Goal: Task Accomplishment & Management: Use online tool/utility

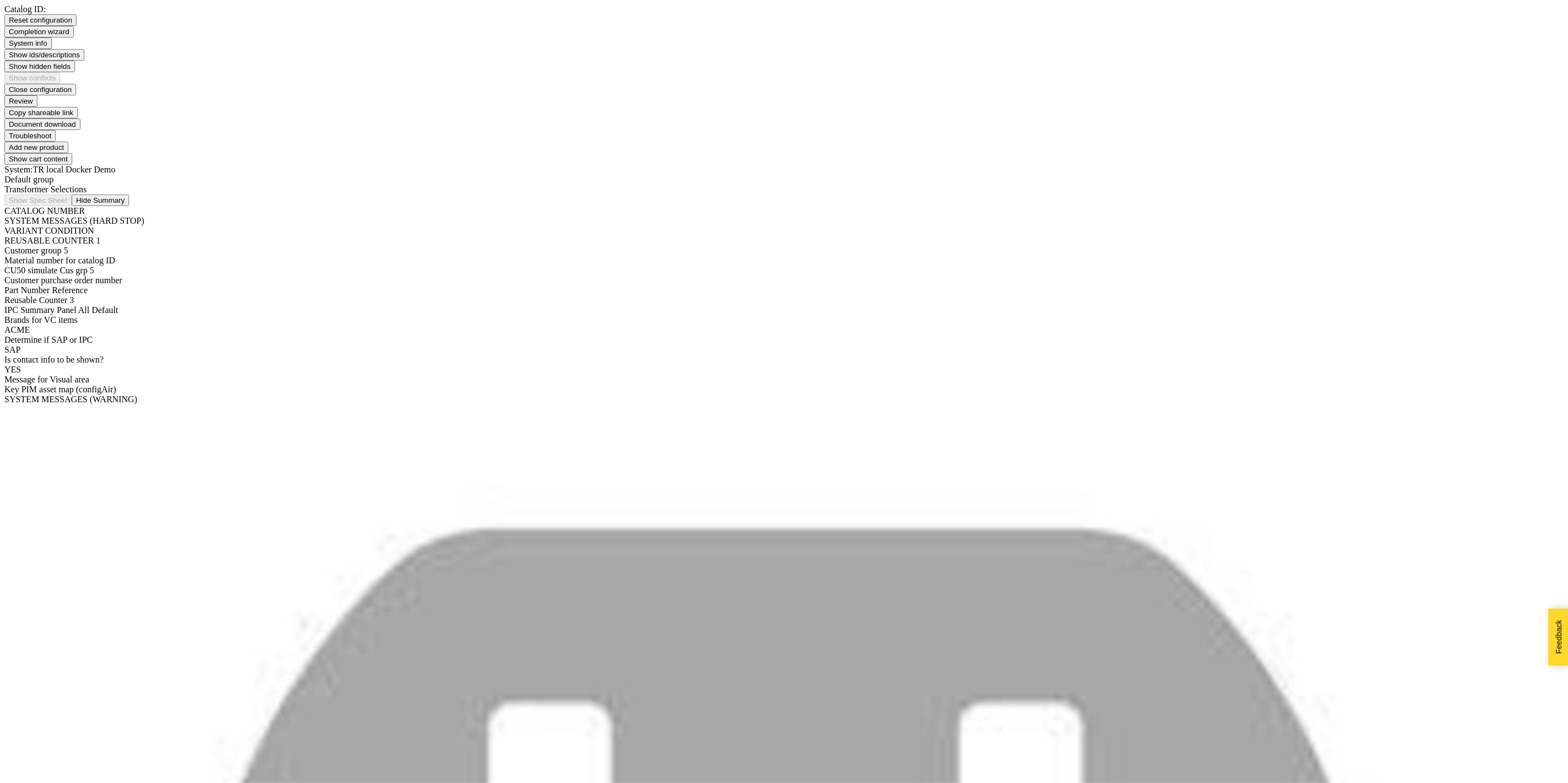
click at [188, 185] on div "Transformer Selections" at bounding box center [784, 190] width 1559 height 10
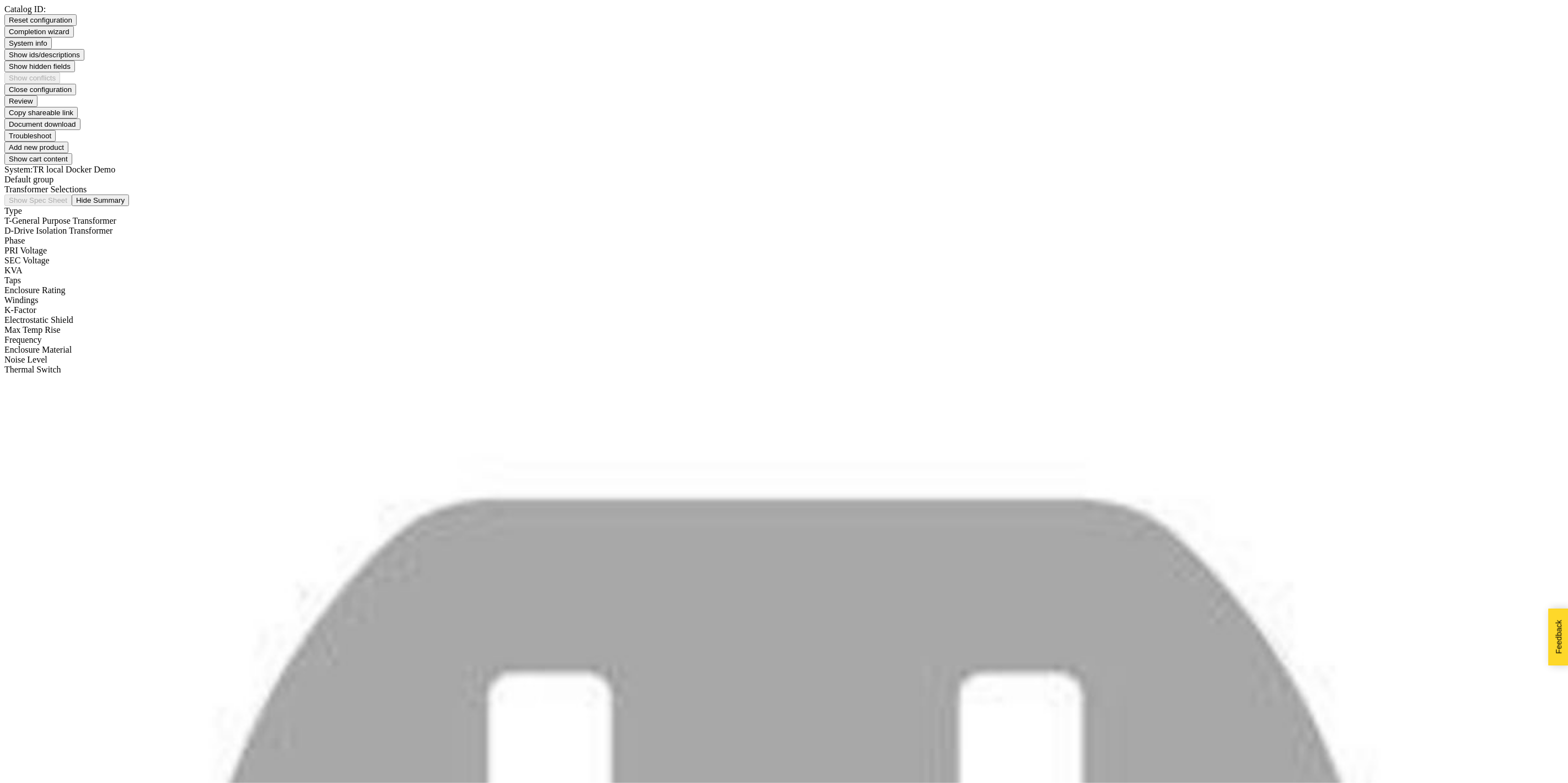
click at [131, 226] on div "D - Drive Isolation Transformer" at bounding box center [784, 231] width 1559 height 10
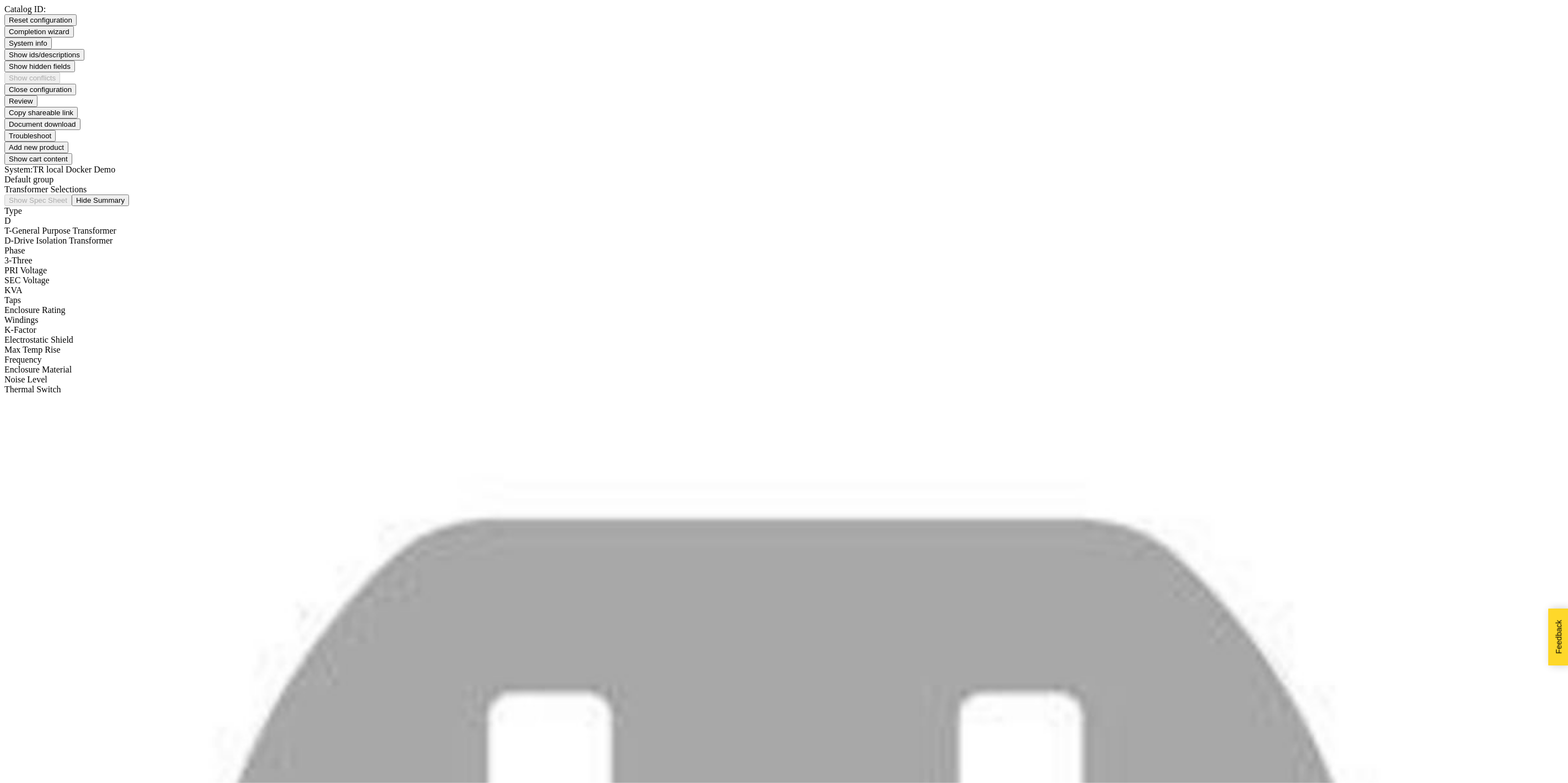
click at [128, 256] on div "3 - Three" at bounding box center [784, 261] width 1559 height 10
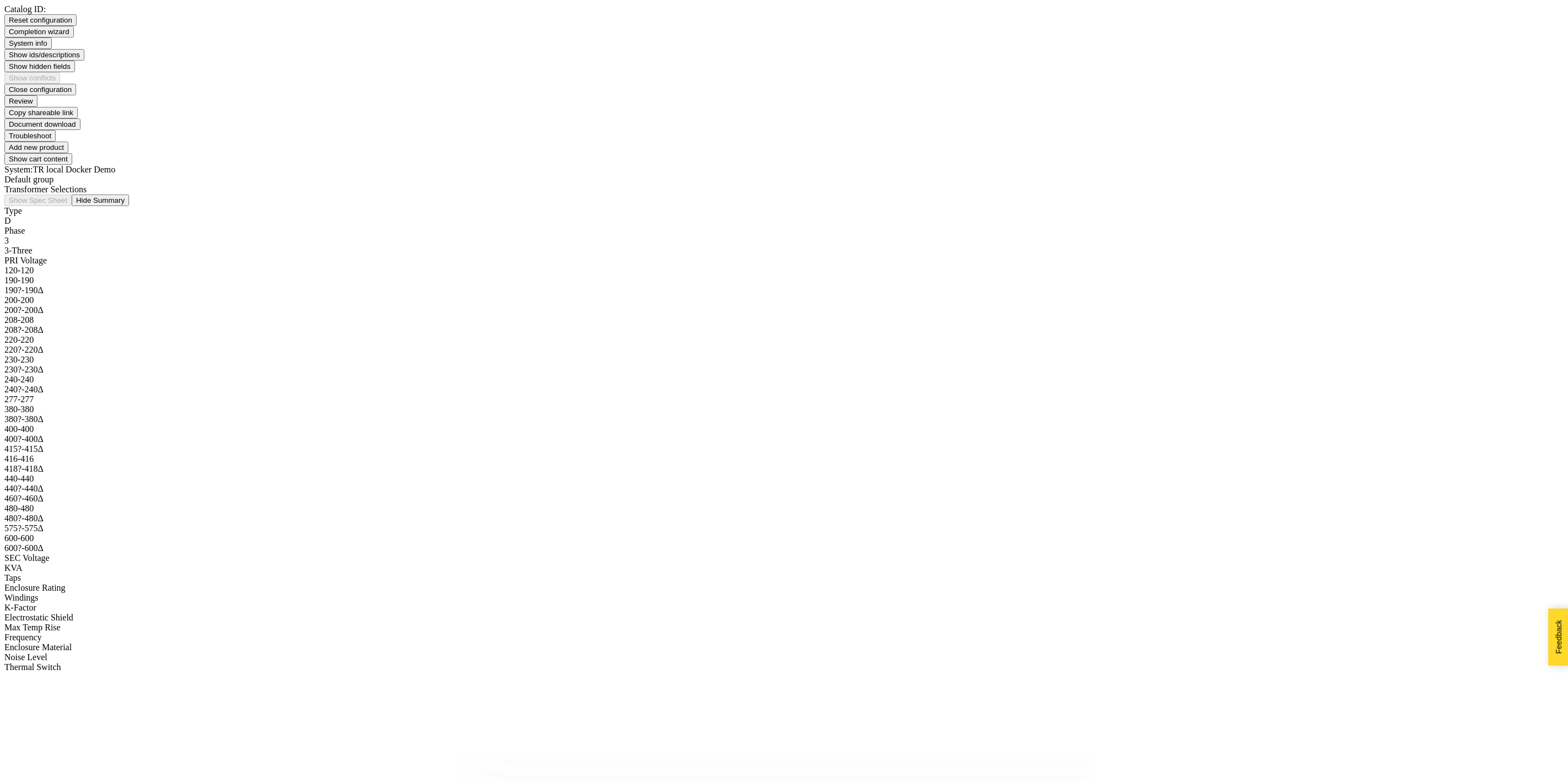
click at [123, 266] on div "120 - 120" at bounding box center [784, 271] width 1559 height 10
click at [118, 563] on div "199Y115 - 199Y115" at bounding box center [784, 568] width 1559 height 10
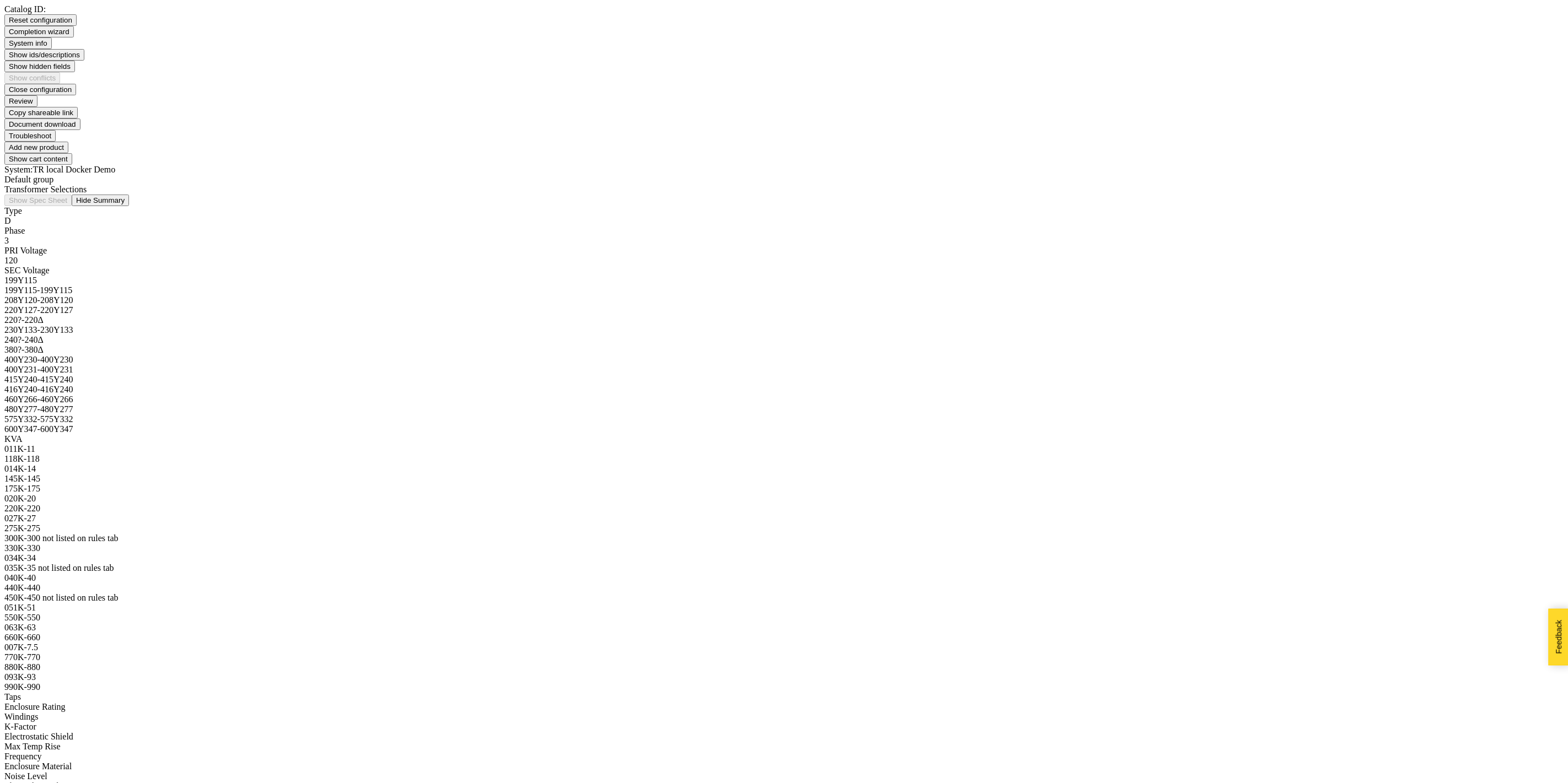
click at [115, 455] on div "118K - 118" at bounding box center [784, 459] width 1559 height 10
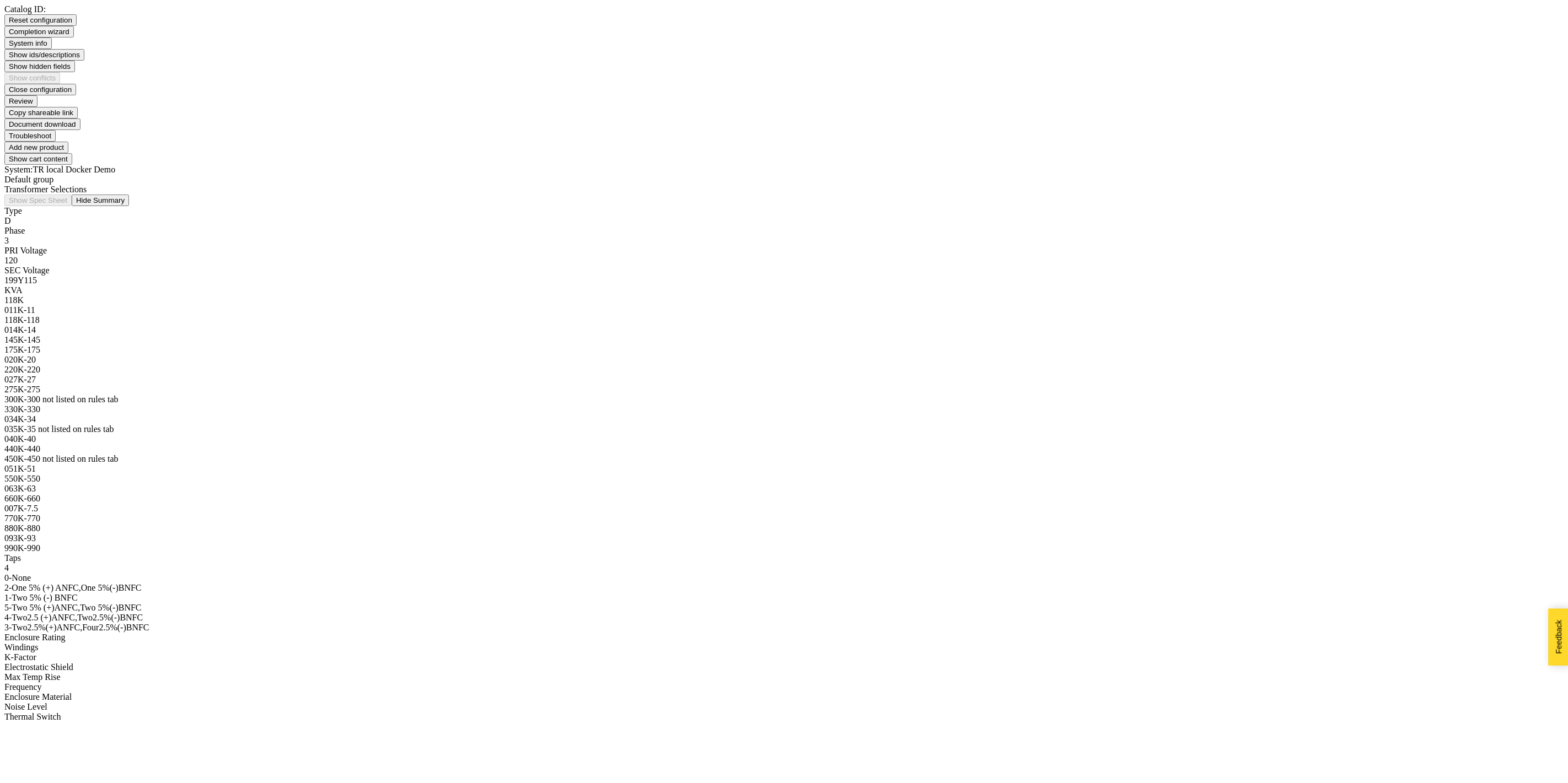
click at [111, 584] on div "2 - One 5% (+) ANFC,One 5%(-)BNFC" at bounding box center [784, 588] width 1559 height 10
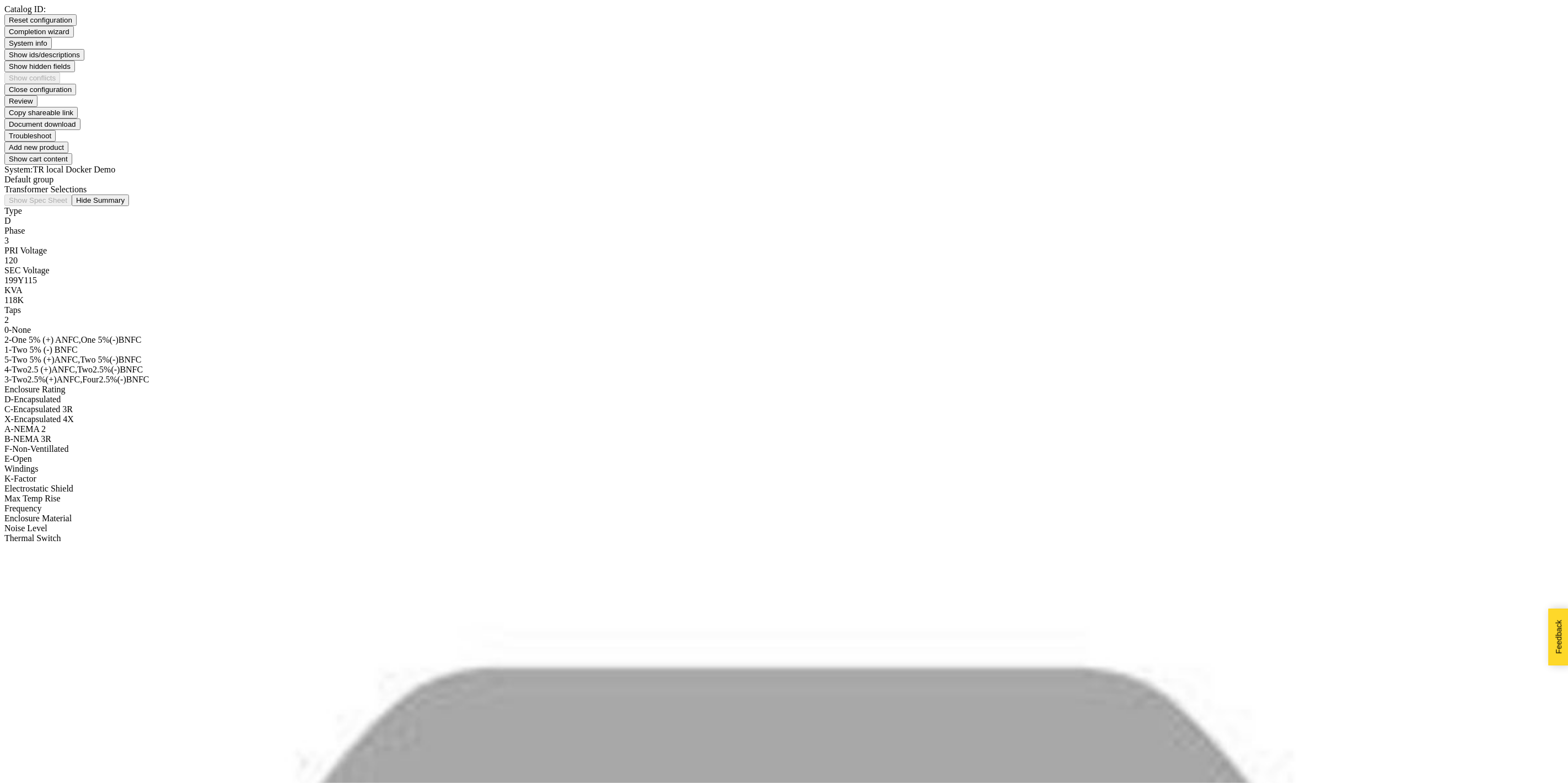
click at [108, 395] on div "D - Encapsulated" at bounding box center [784, 400] width 1559 height 10
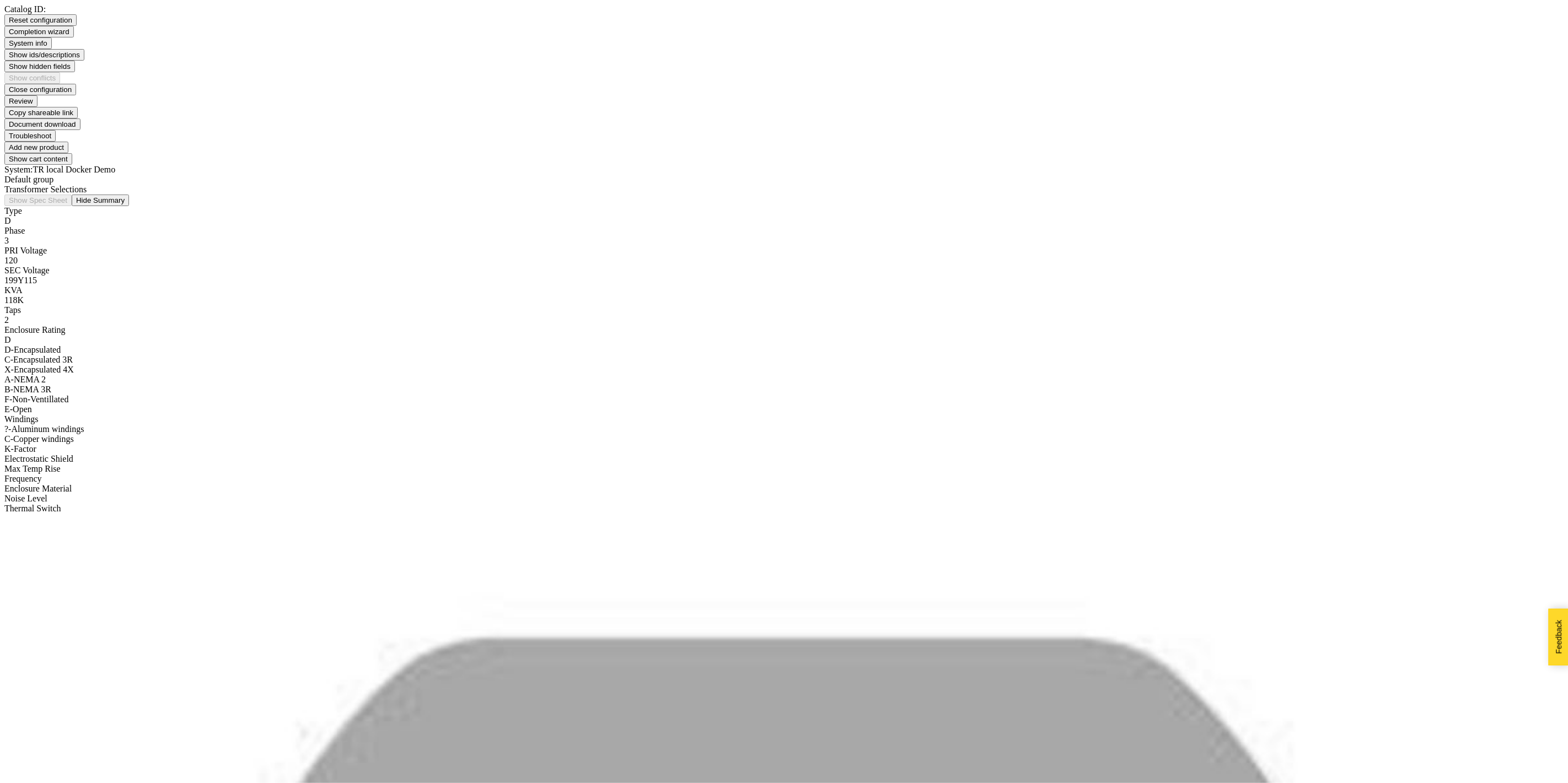
click at [105, 425] on div "? - Aluminum windings" at bounding box center [784, 430] width 1559 height 10
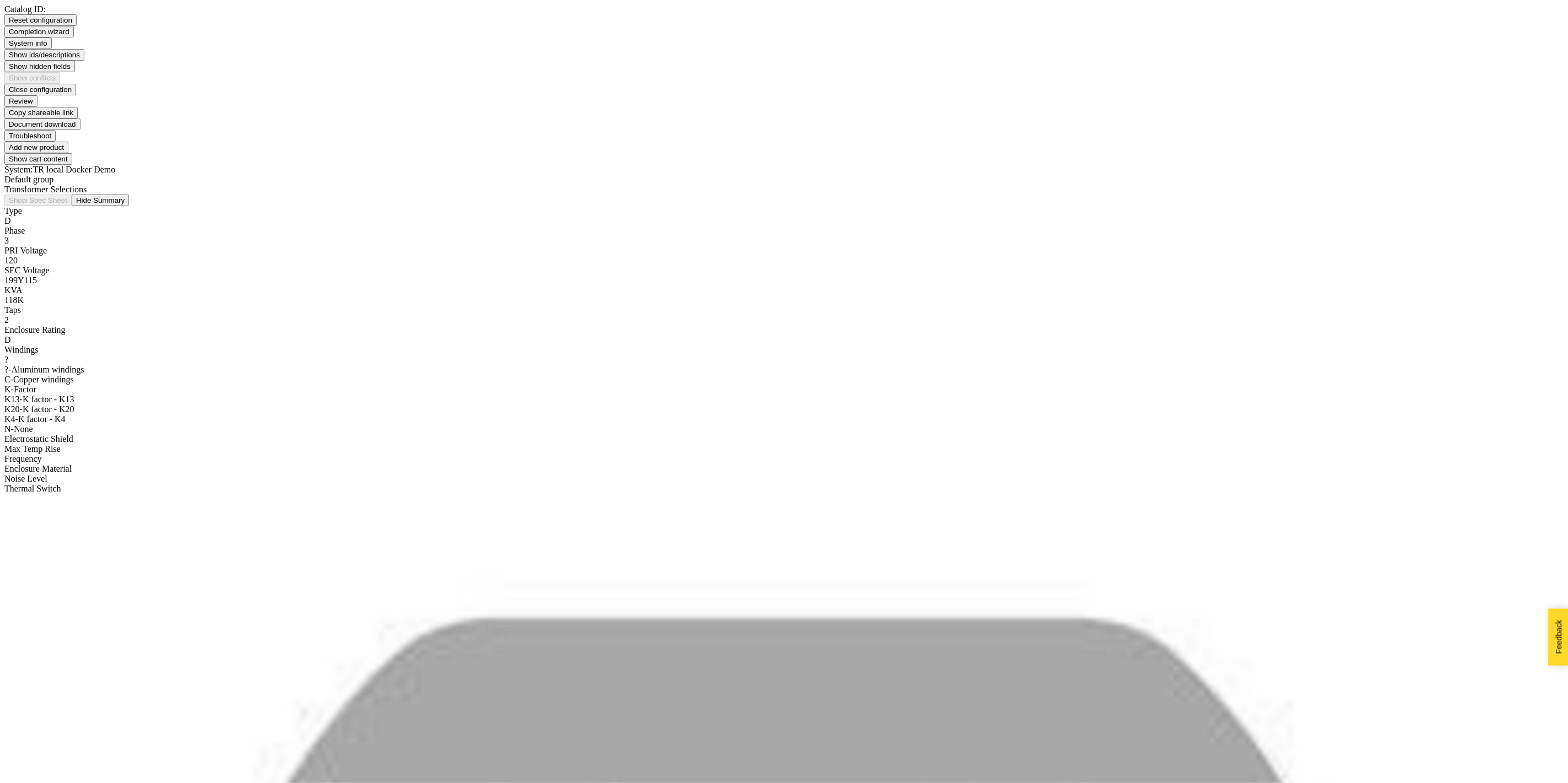
click at [117, 405] on div "K20 - K factor - K20" at bounding box center [784, 409] width 1559 height 10
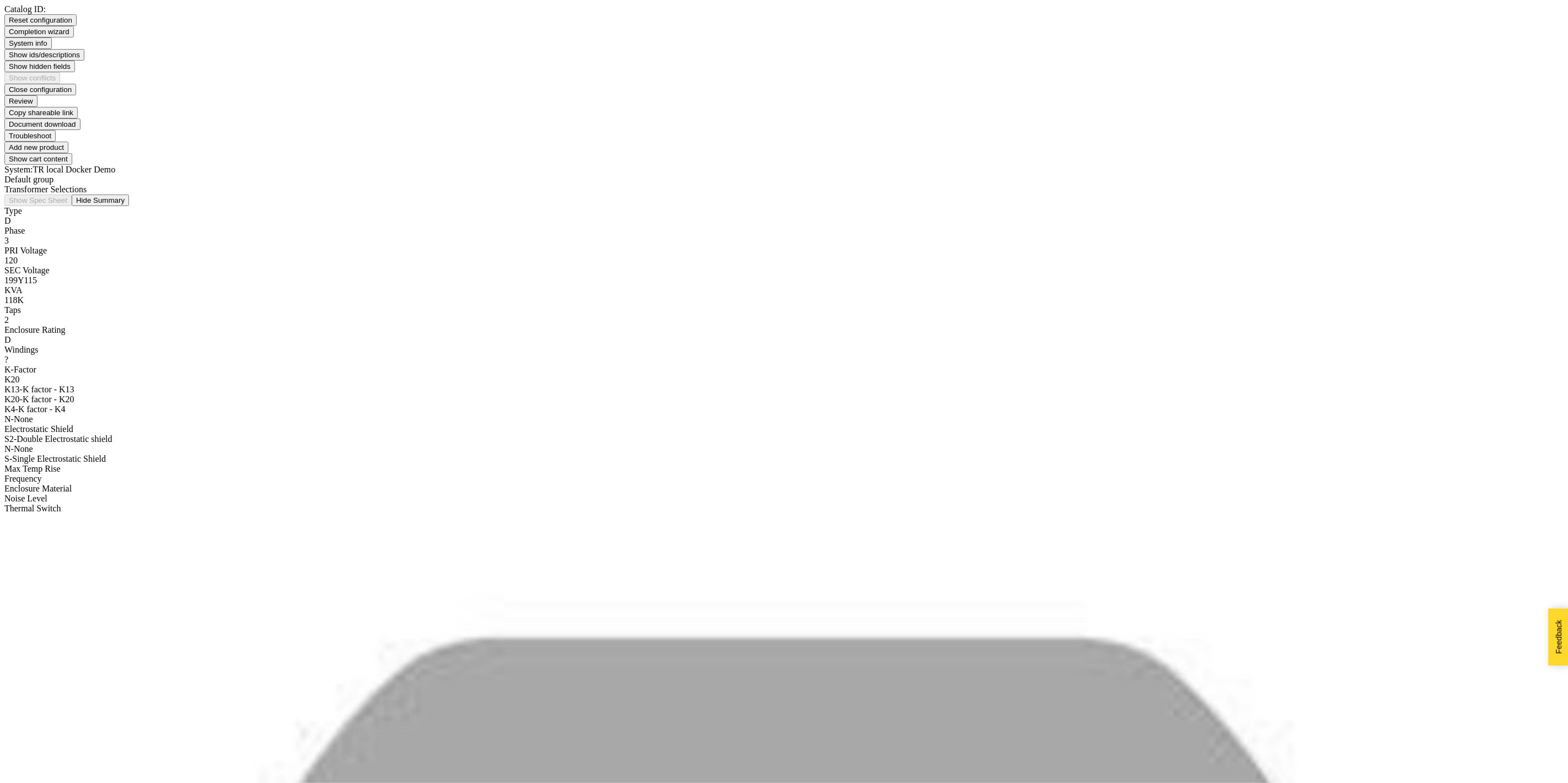
click at [111, 444] on div "N - None" at bounding box center [784, 449] width 1559 height 10
click at [113, 444] on div "F - Low Temp - 115C" at bounding box center [784, 449] width 1559 height 10
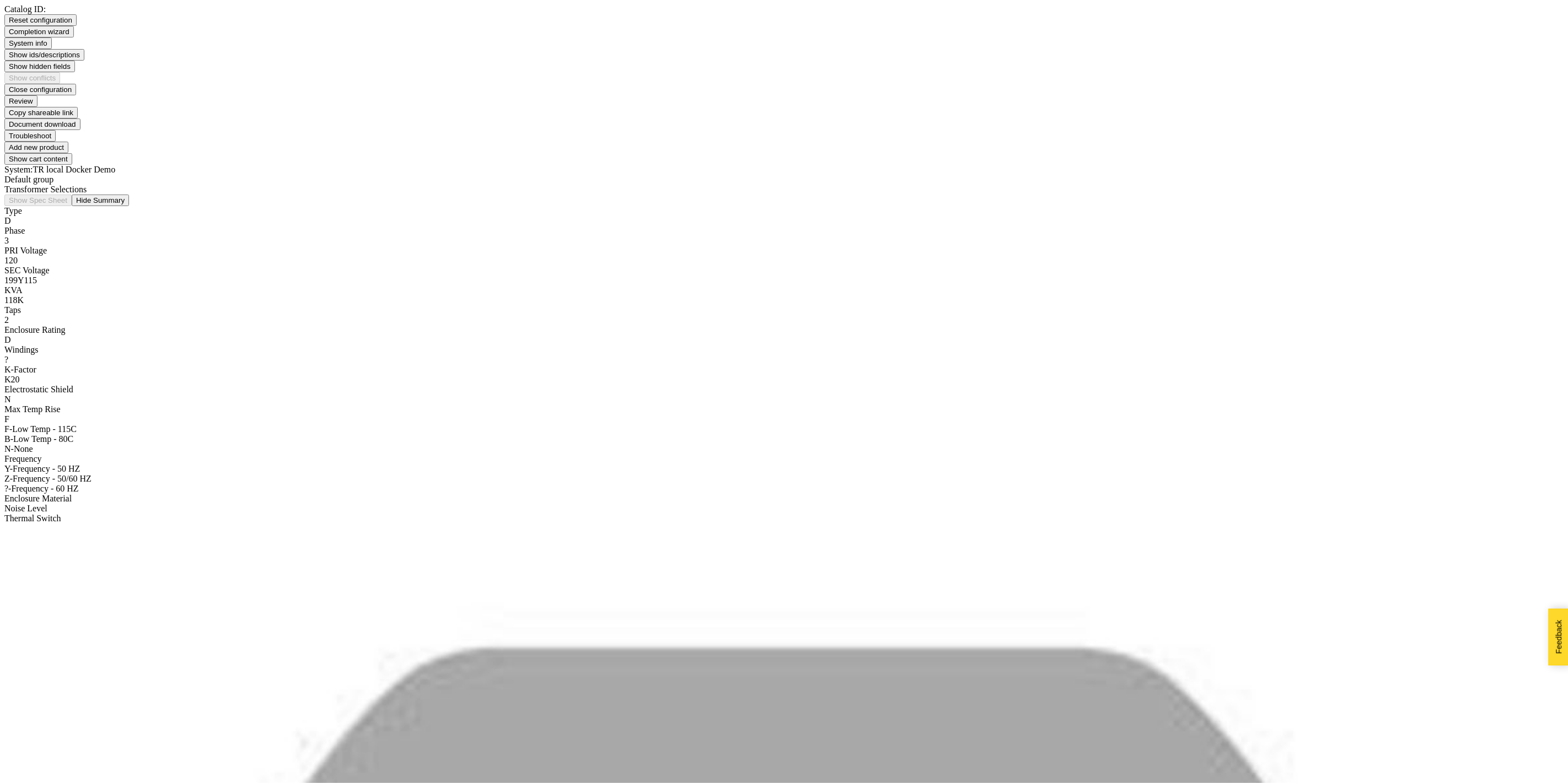
click at [143, 474] on div "Z - Frequency - 50/60 HZ" at bounding box center [784, 479] width 1559 height 10
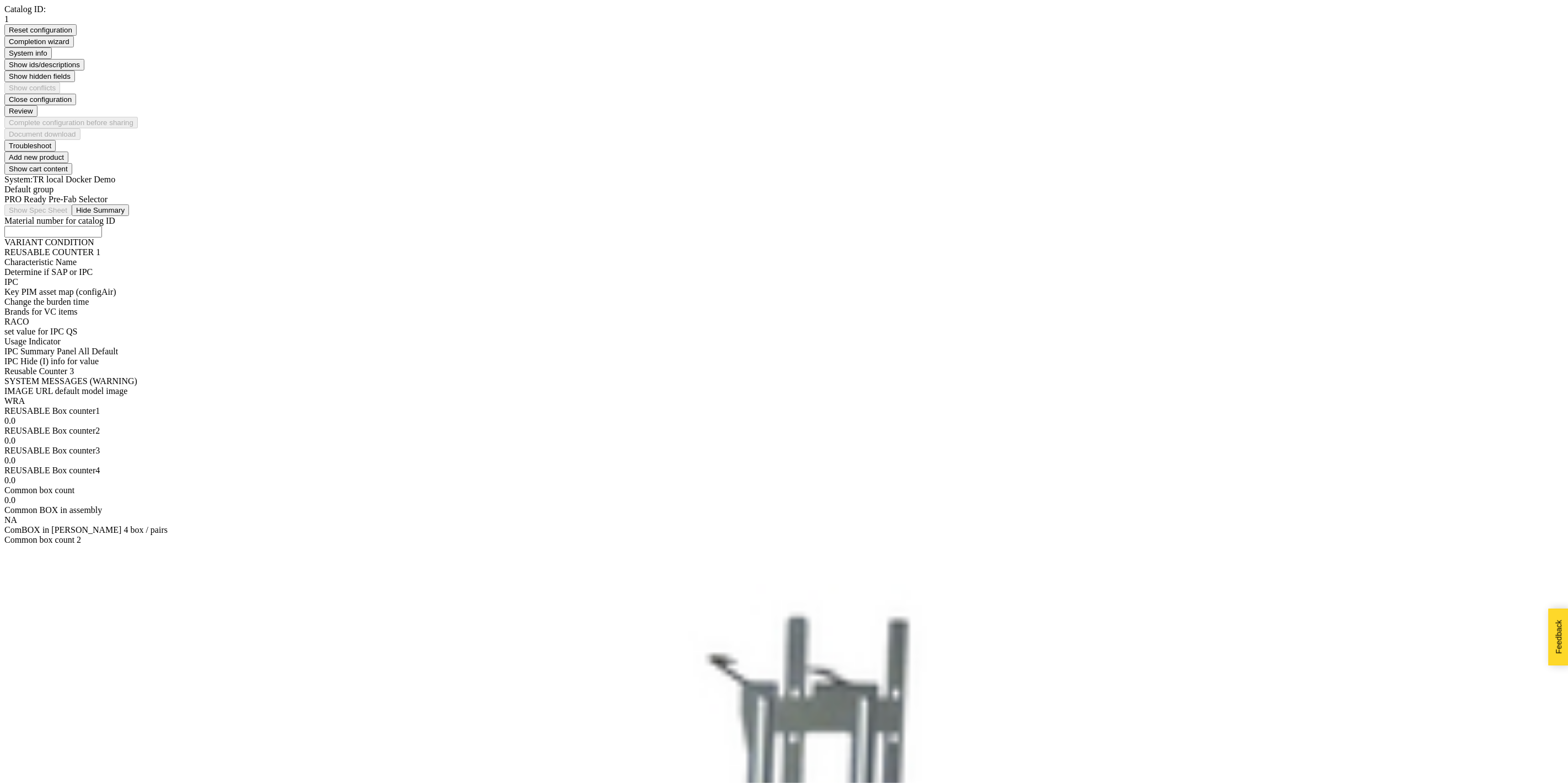
click at [196, 195] on div "PRO Ready Pre-Fab Selector" at bounding box center [784, 199] width 1559 height 10
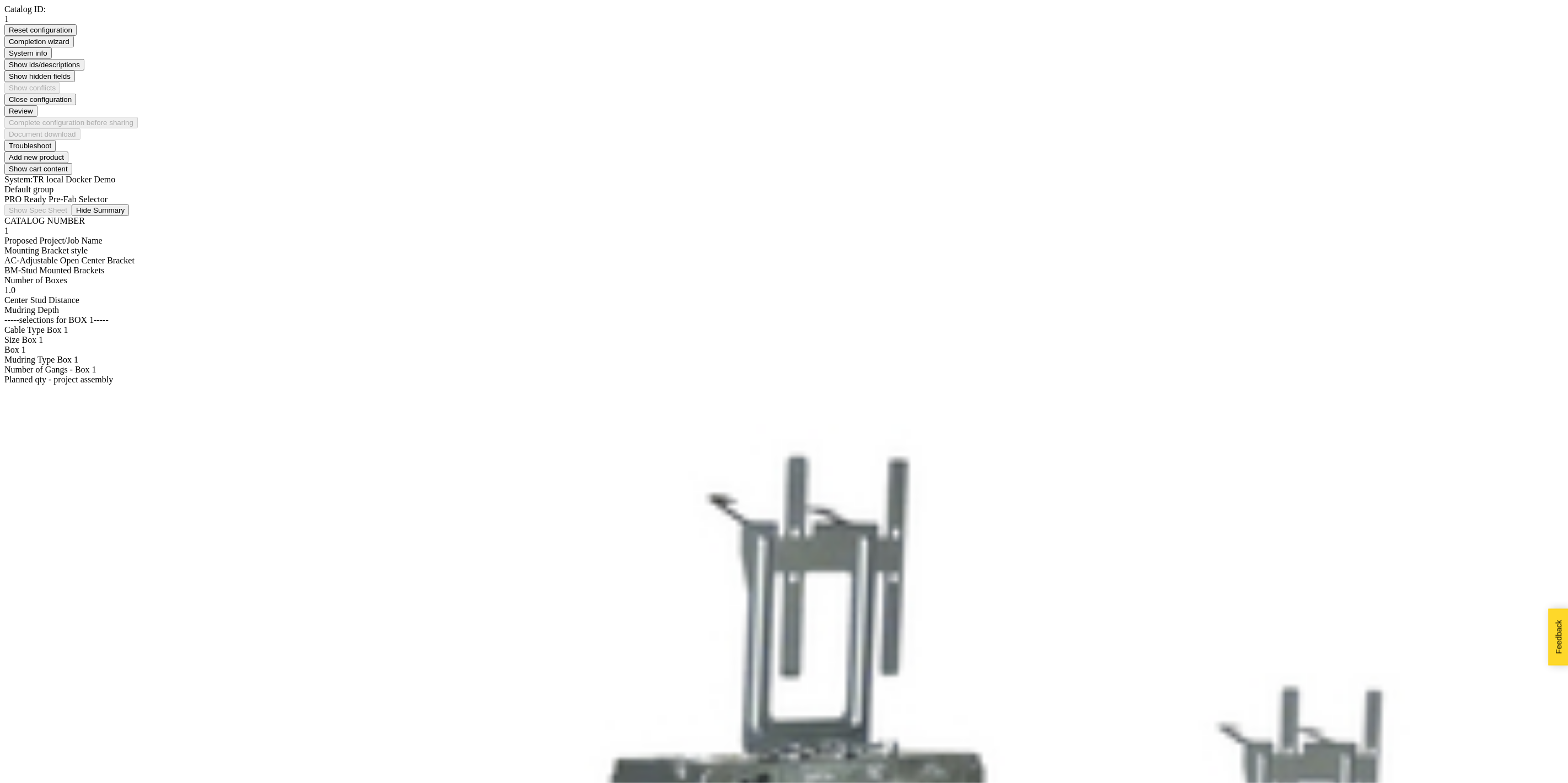
click at [135, 256] on span at bounding box center [135, 261] width 0 height 10
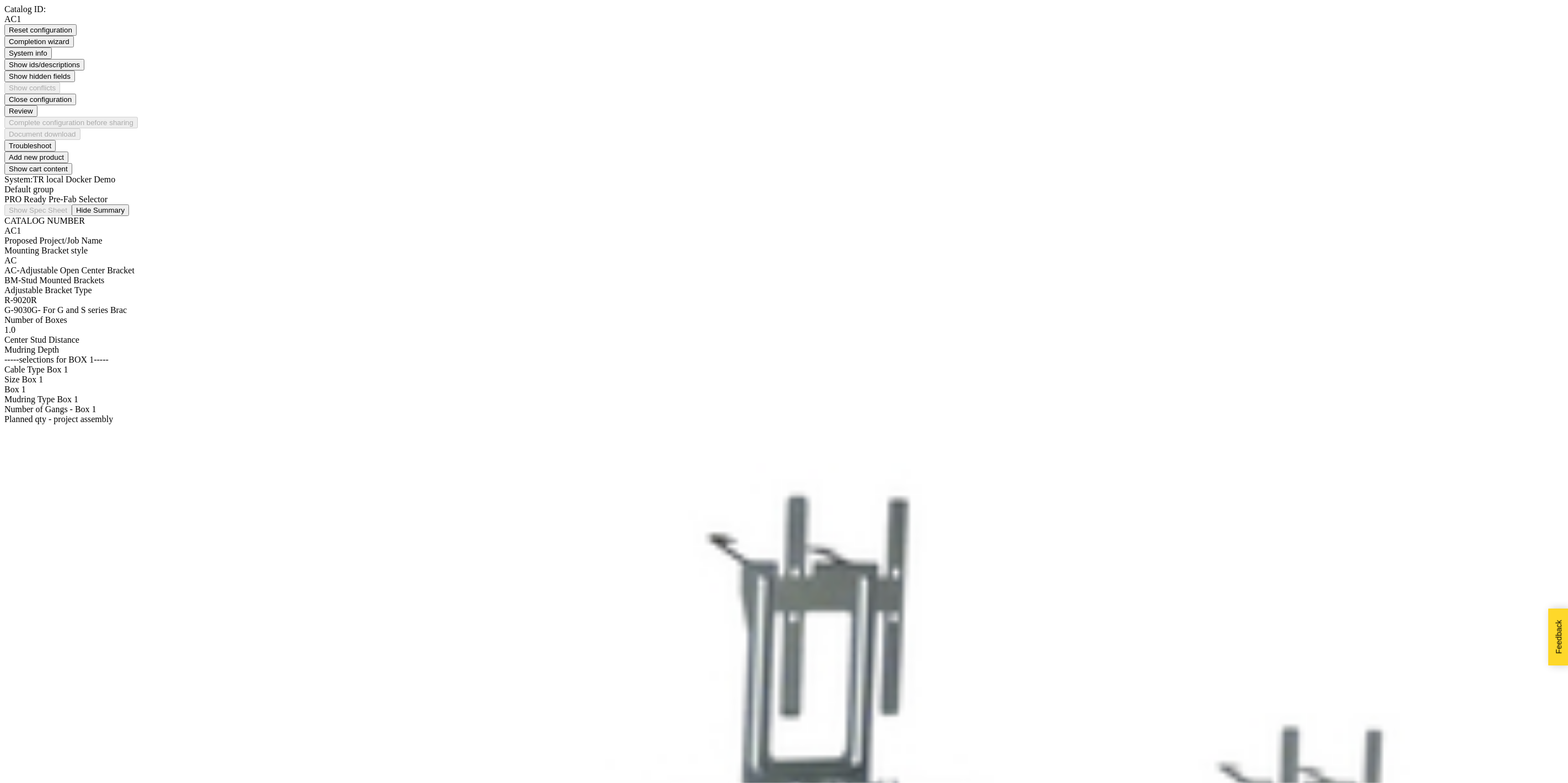
click at [35, 296] on div "R - 9020R" at bounding box center [784, 300] width 1559 height 10
click at [70, 337] on div "Center Stud Distance" at bounding box center [784, 342] width 1559 height 10
click at [71, 337] on div "24 - 24"" at bounding box center [784, 342] width 1559 height 10
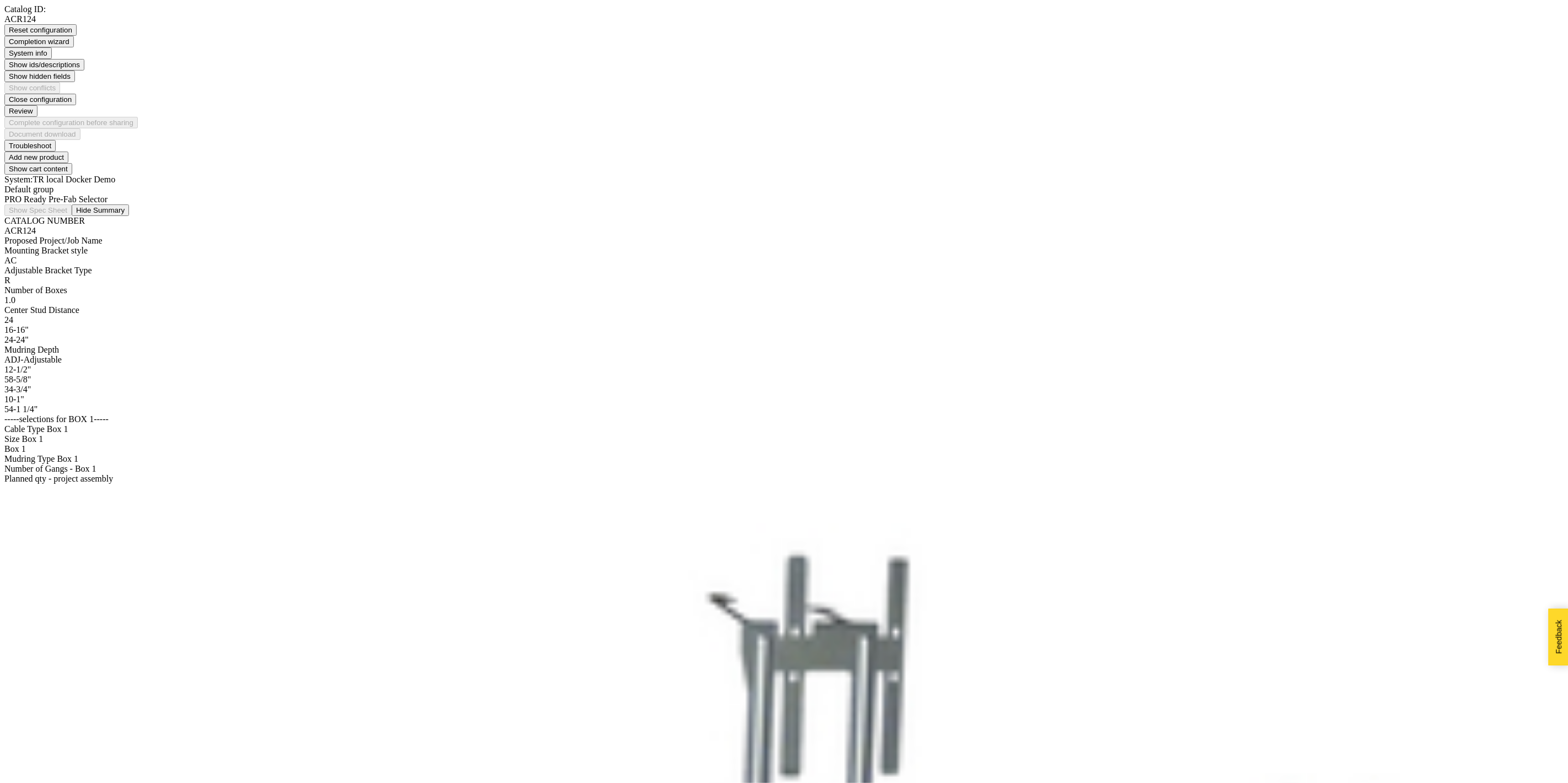
click at [65, 355] on div "ADJ - Adjustable" at bounding box center [784, 360] width 1559 height 10
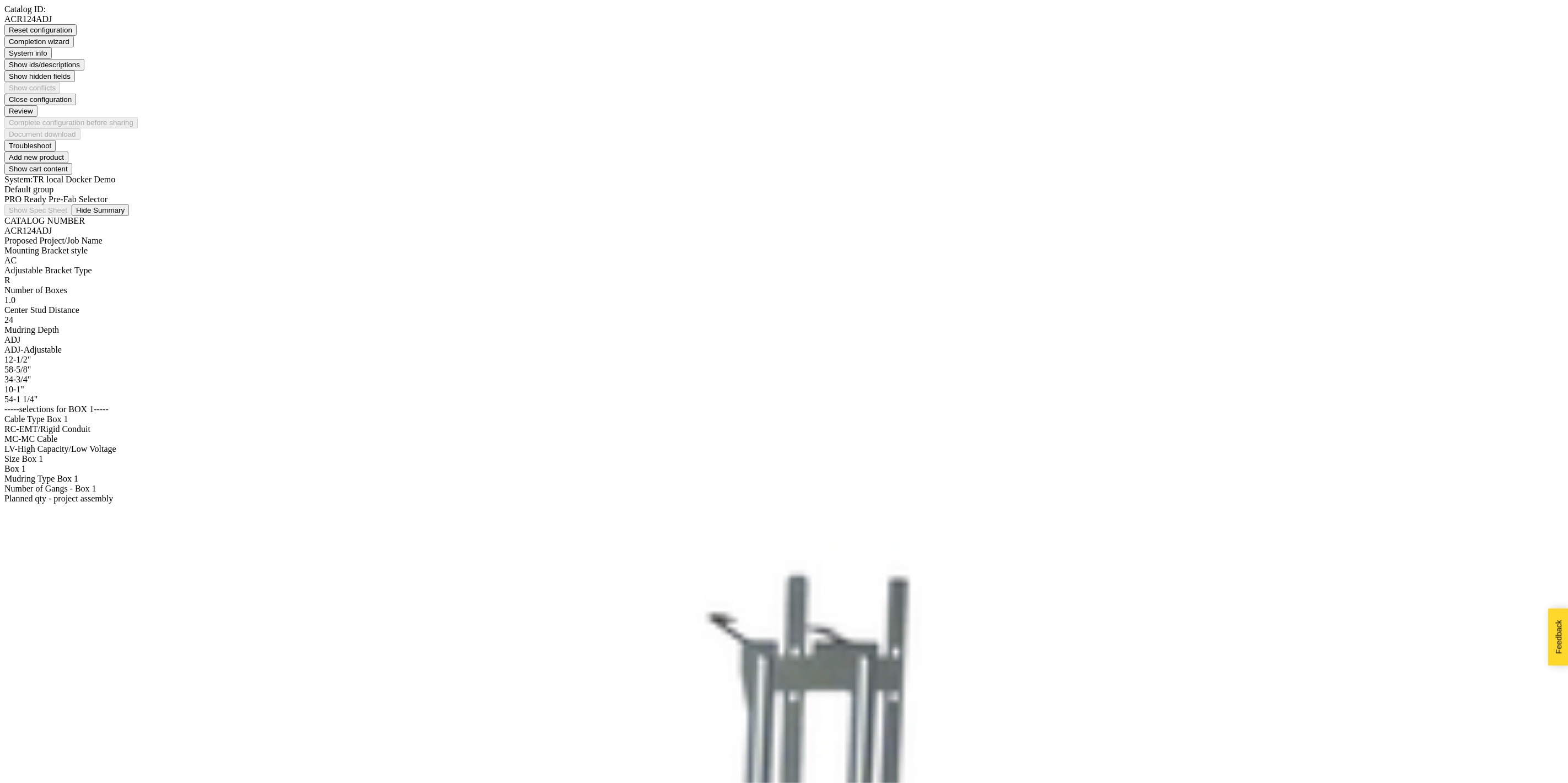
click at [62, 434] on div "MC - MC Cable" at bounding box center [784, 439] width 1559 height 10
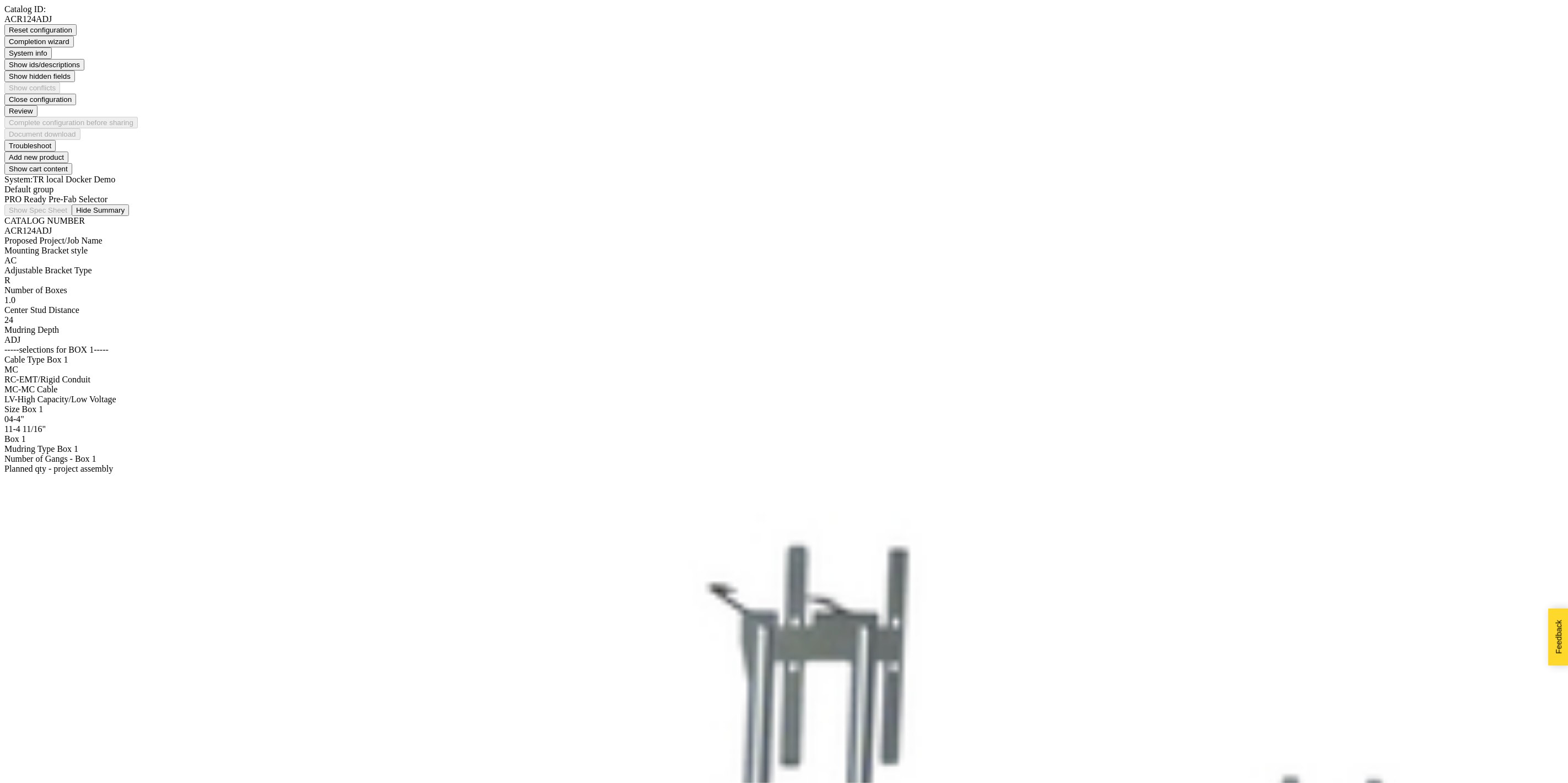
click at [63, 414] on div "04 - 4"" at bounding box center [784, 419] width 1559 height 10
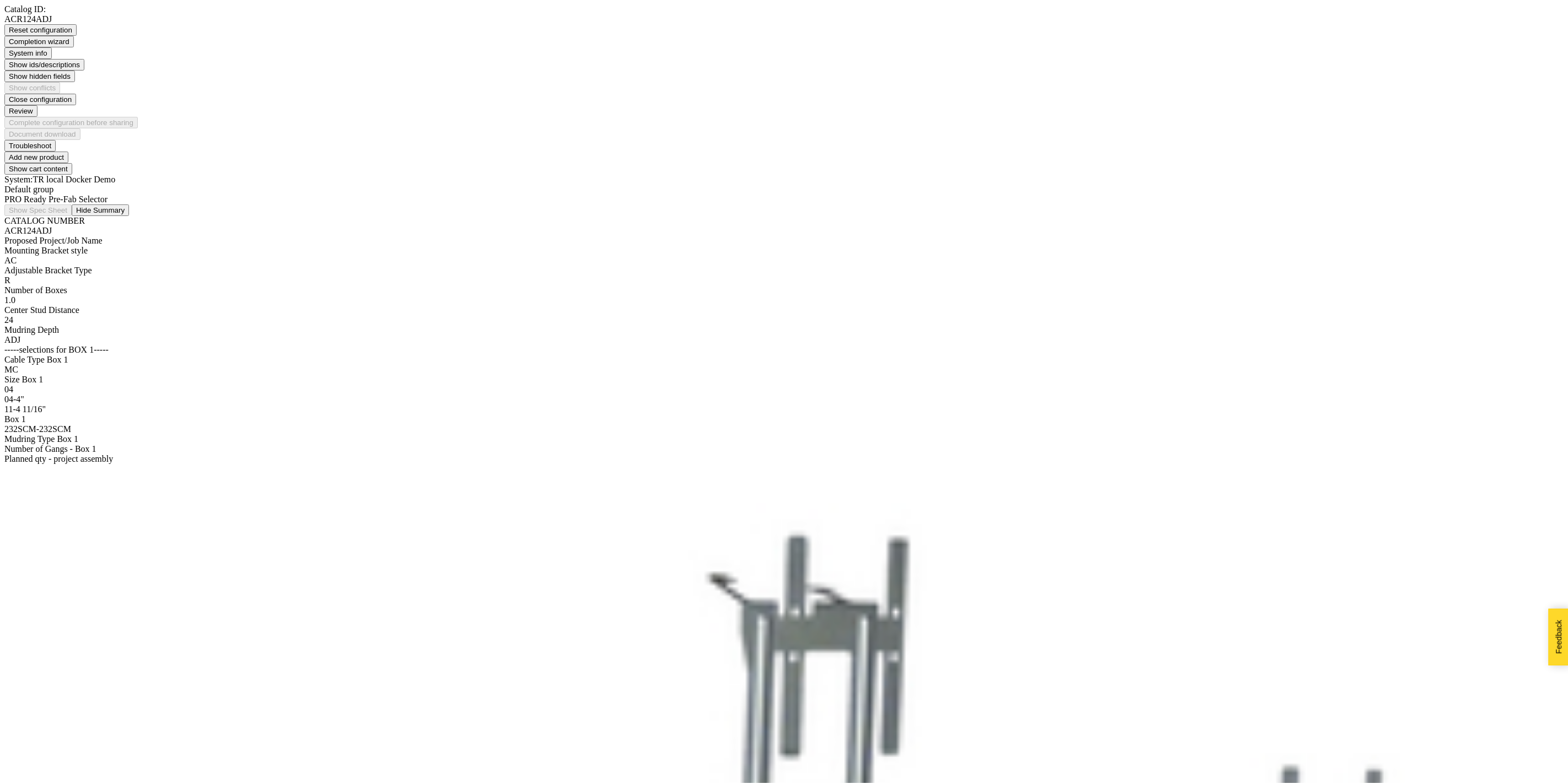
click at [67, 425] on div "232SCM - 232SCM" at bounding box center [784, 430] width 1559 height 10
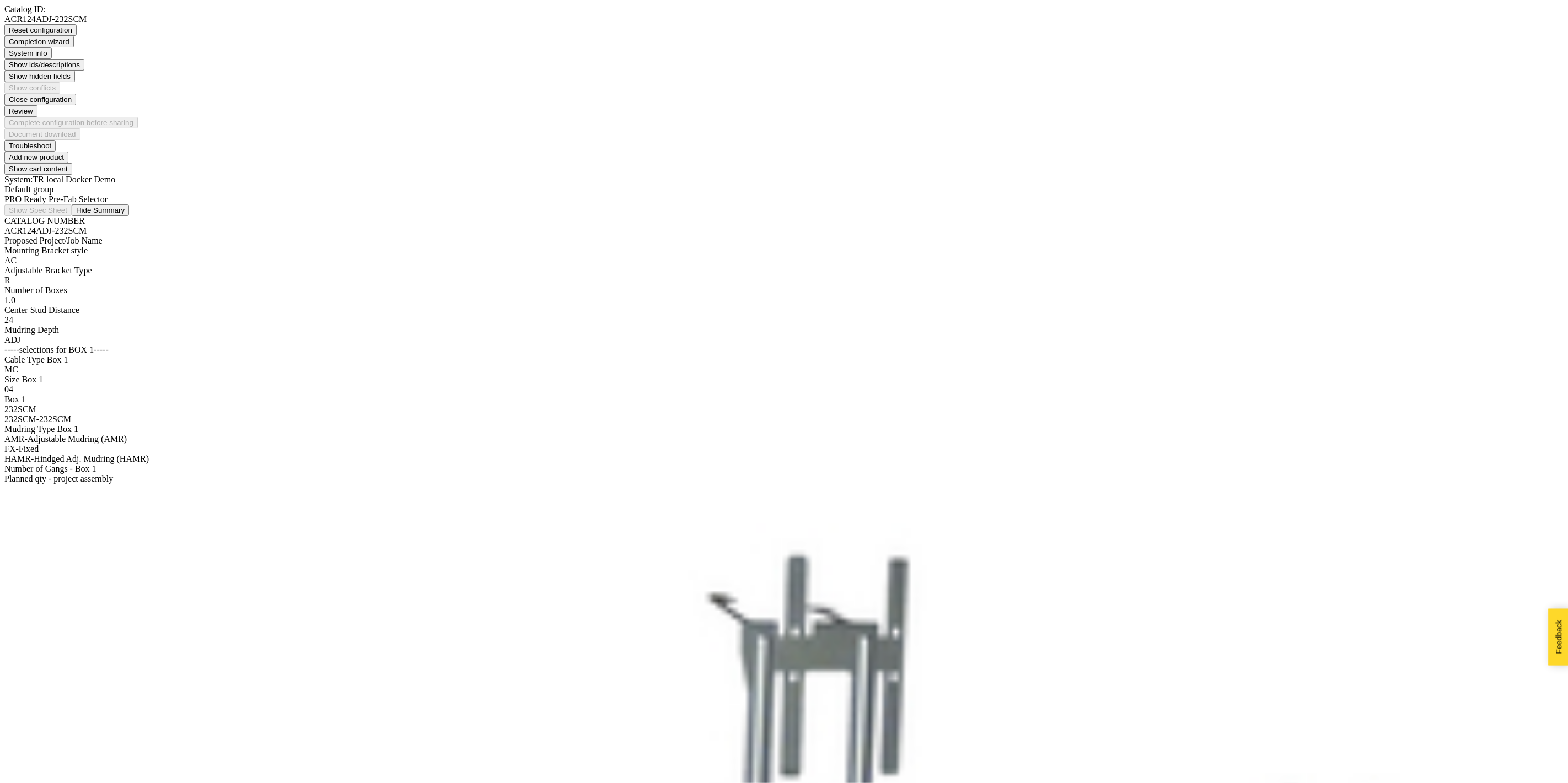
click at [69, 434] on div "AMR - Adjustable Mudring (AMR)" at bounding box center [784, 439] width 1559 height 10
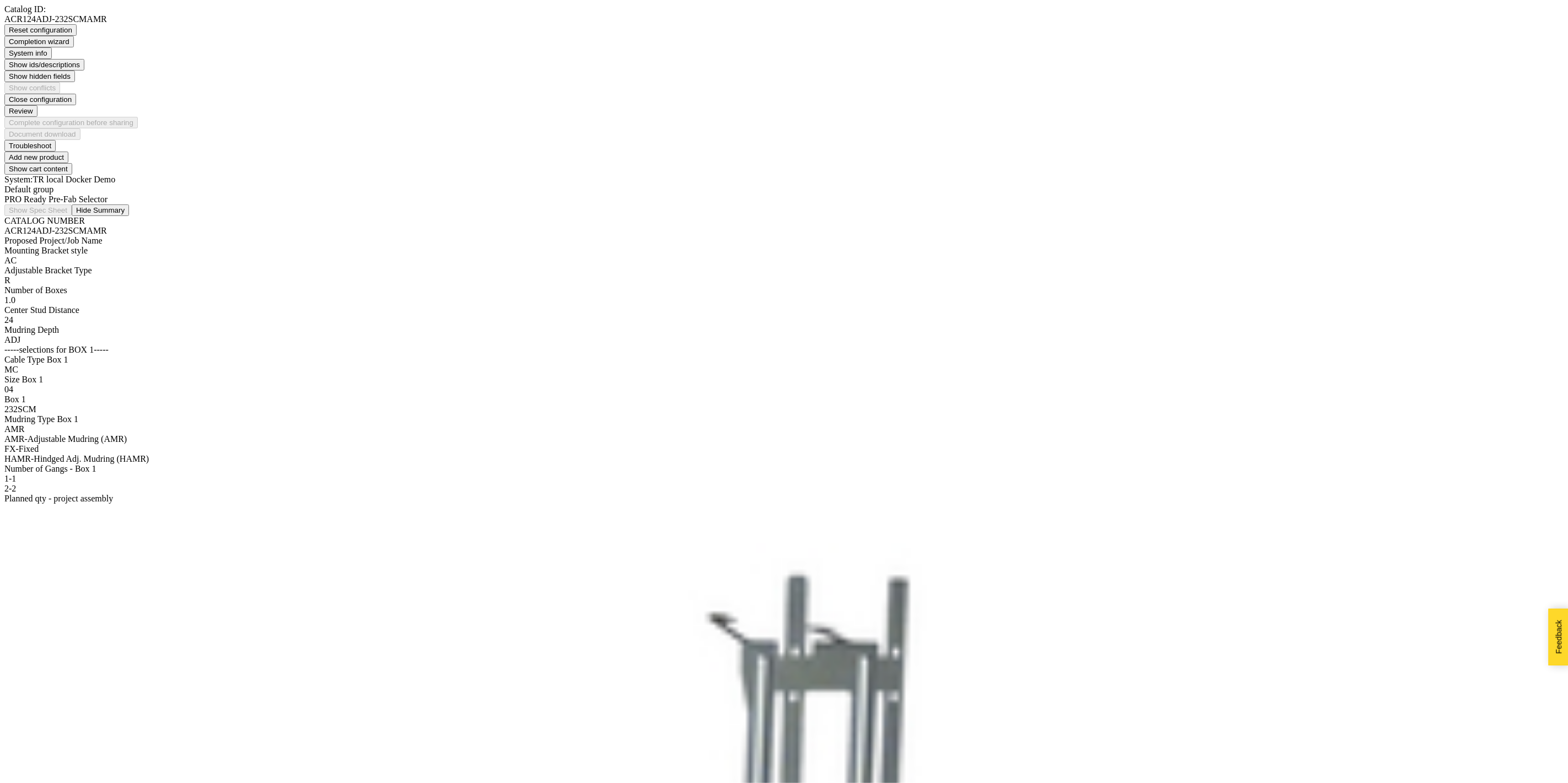
click at [69, 484] on div "2 - 2" at bounding box center [784, 489] width 1559 height 10
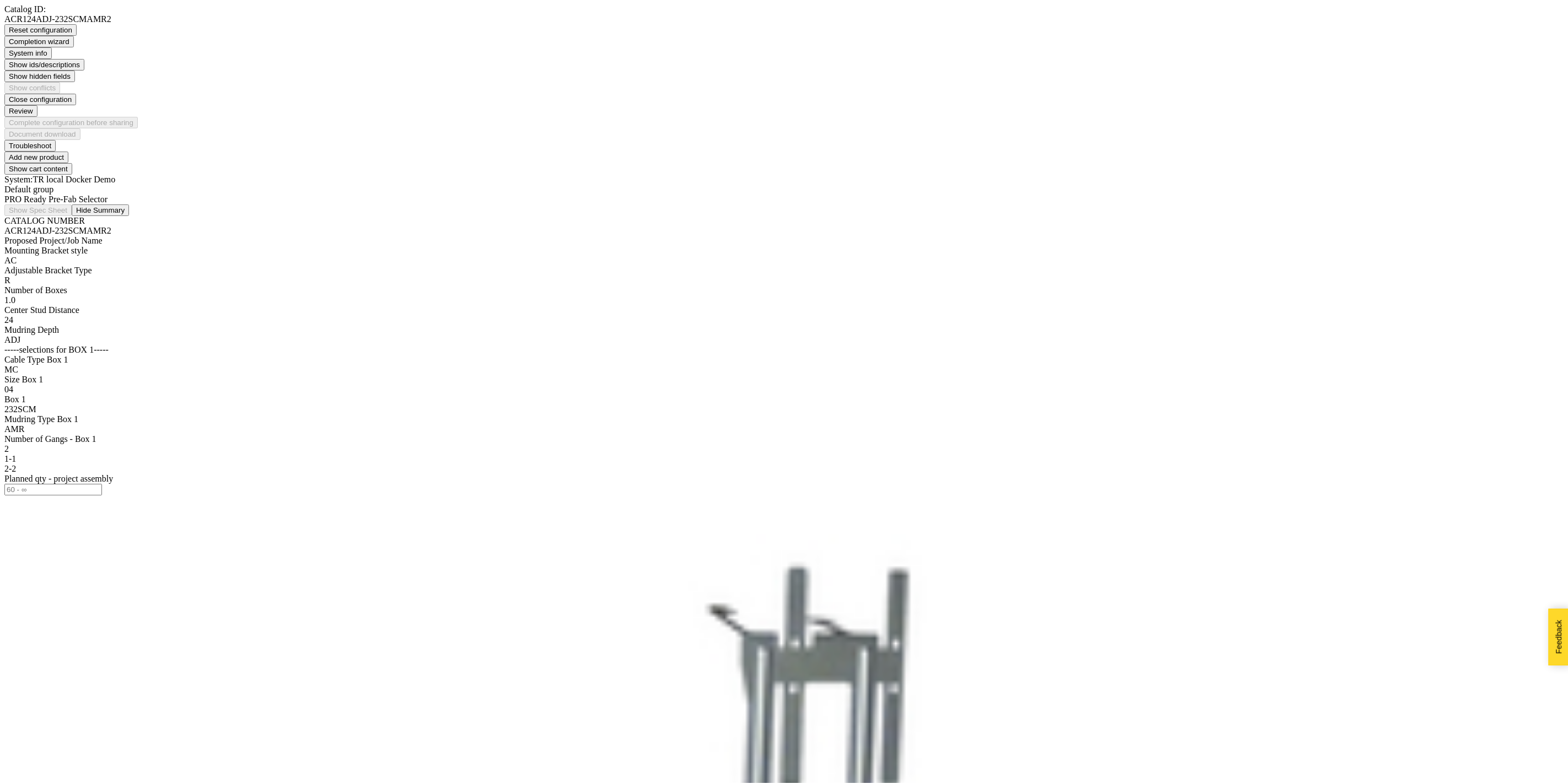
click at [62, 484] on input at bounding box center [53, 490] width 97 height 12
click at [83, 487] on div "CATALOG NUMBER ACR124ADJ-232SCMAMR2 Proposed Project/Job Name Mounting Bracket …" at bounding box center [784, 360] width 1559 height 290
click at [5, 405] on link at bounding box center [5, 409] width 0 height 10
click at [84, 494] on input "66" at bounding box center [53, 500] width 97 height 12
type input "67"
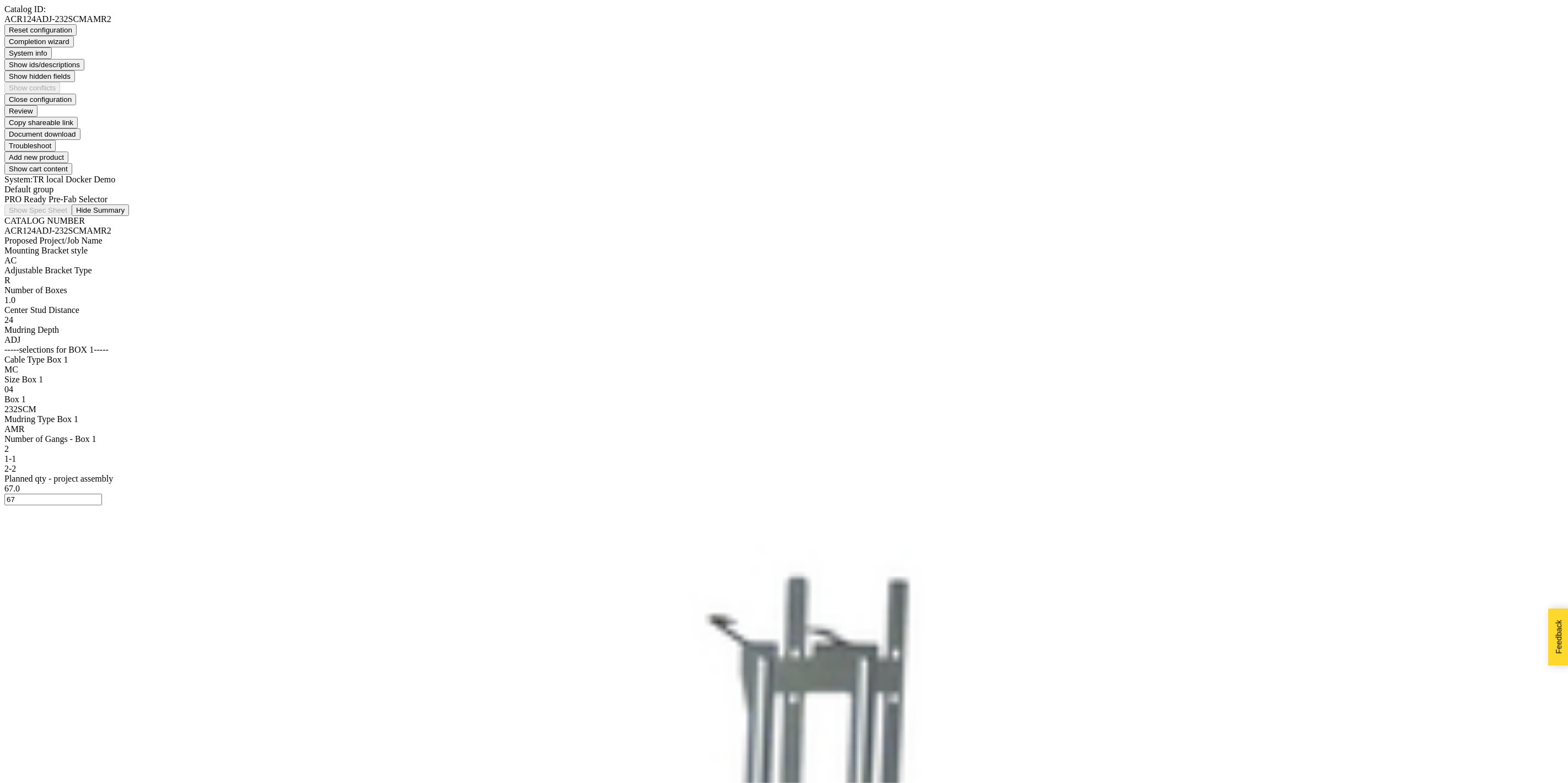
click at [38, 105] on button "Review" at bounding box center [21, 111] width 33 height 12
click at [81, 128] on button "Document download" at bounding box center [42, 134] width 76 height 12
